Goal: Navigation & Orientation: Find specific page/section

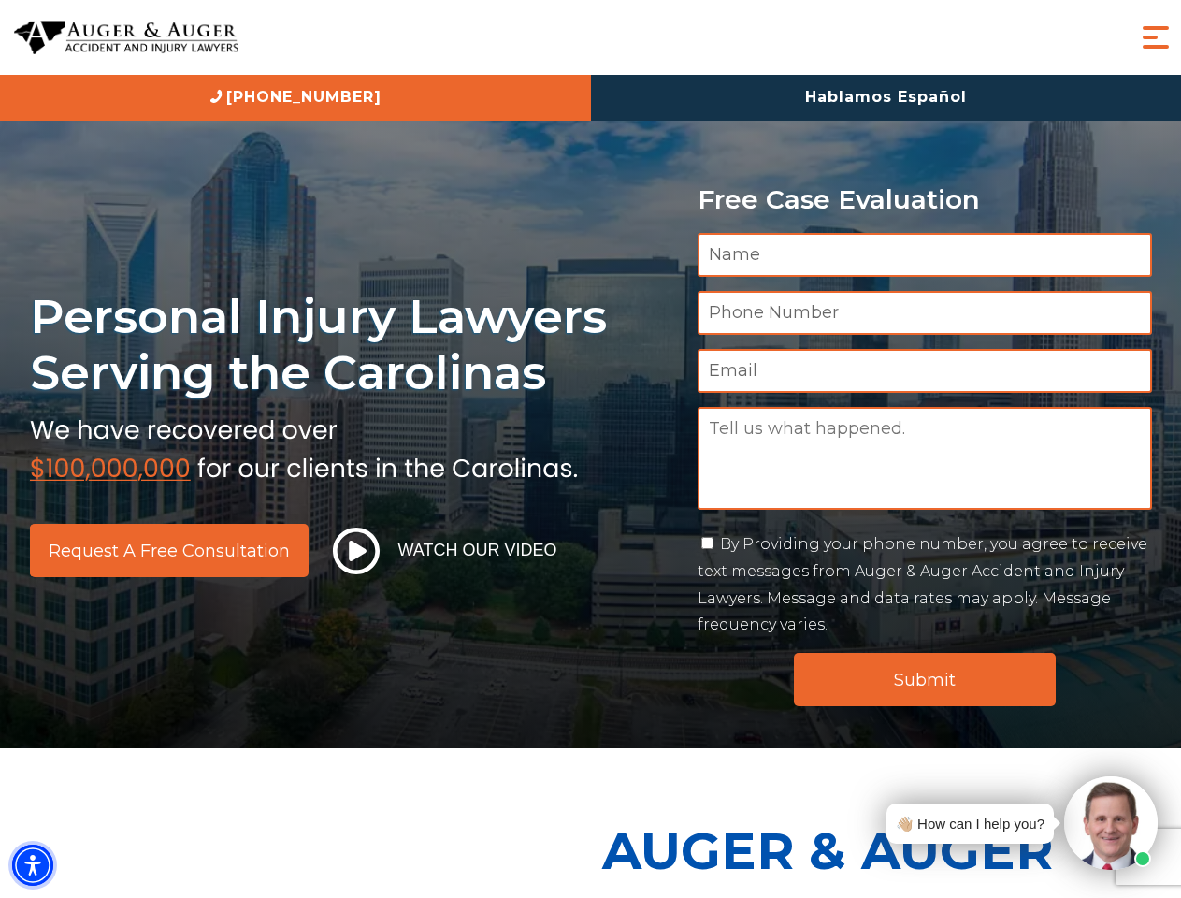
click at [33, 865] on img "Accessibility Menu" at bounding box center [32, 864] width 41 height 41
